Goal: Transaction & Acquisition: Subscribe to service/newsletter

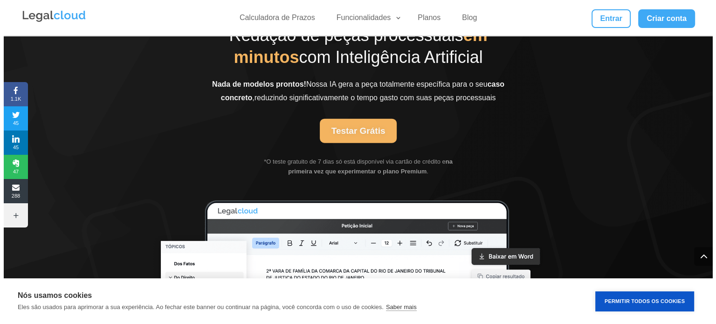
scroll to position [2284, 0]
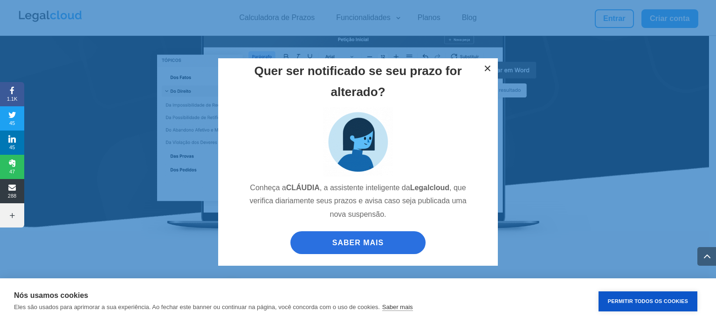
click at [489, 66] on button "×" at bounding box center [487, 68] width 21 height 21
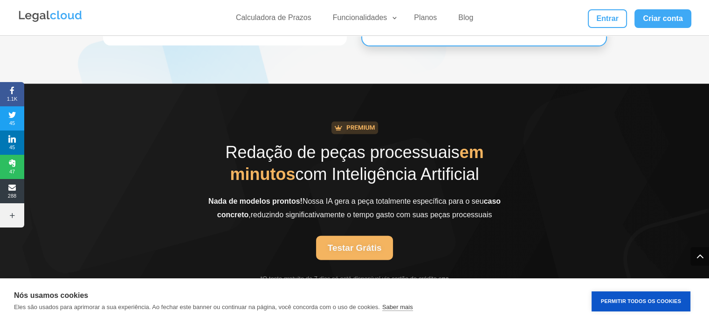
scroll to position [1859, 0]
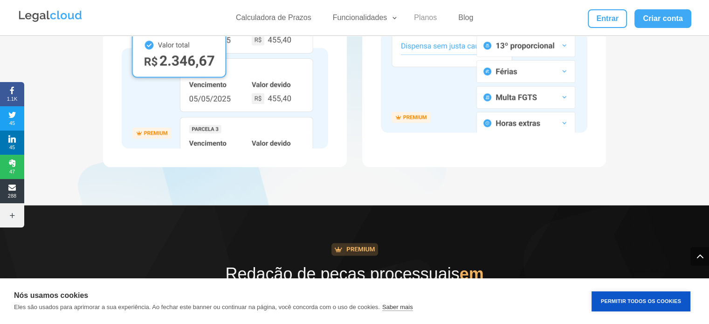
click at [422, 17] on link "Planos" at bounding box center [425, 20] width 34 height 14
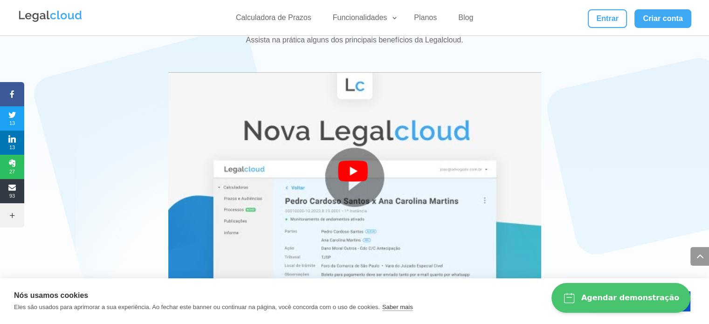
scroll to position [1678, 0]
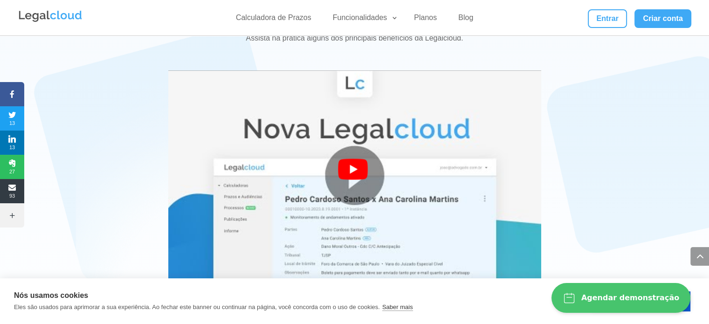
click at [359, 159] on div at bounding box center [355, 176] width 34 height 34
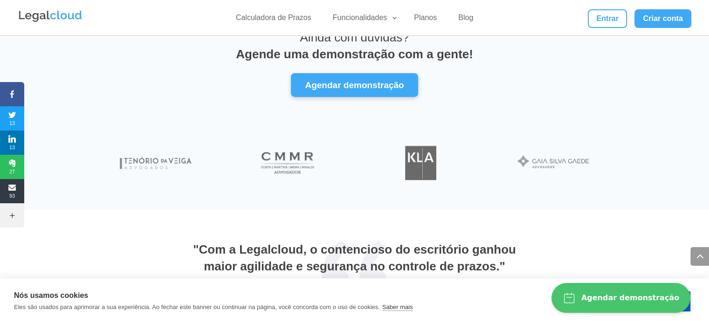
scroll to position [3301, 0]
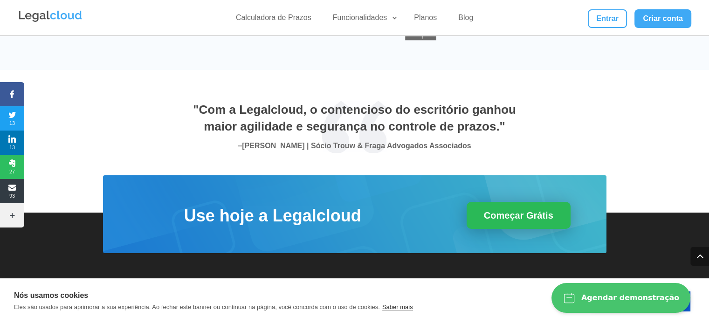
click at [518, 202] on link "Começar Grátis" at bounding box center [519, 215] width 104 height 27
